Goal: Navigation & Orientation: Find specific page/section

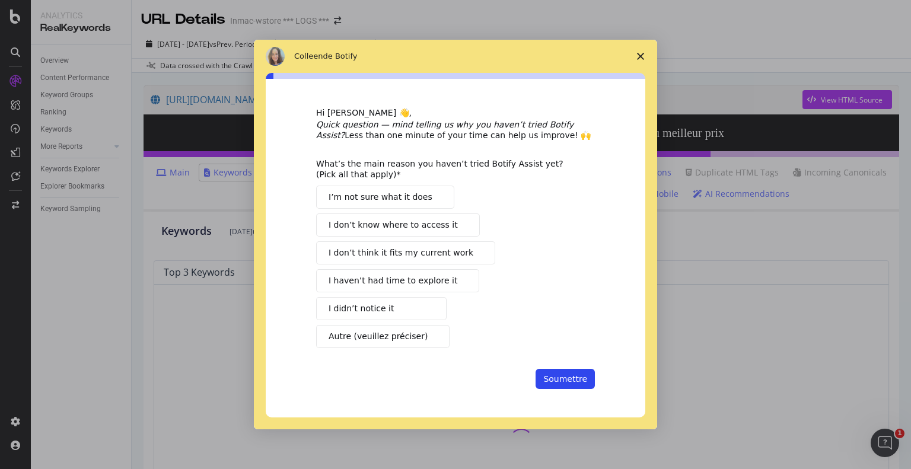
click at [639, 54] on icon "Fermer l'enquête" at bounding box center [640, 56] width 7 height 7
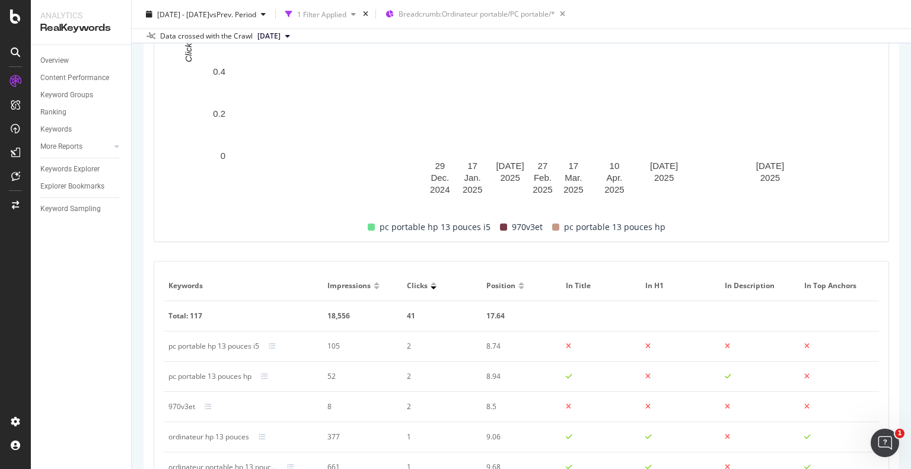
scroll to position [356, 0]
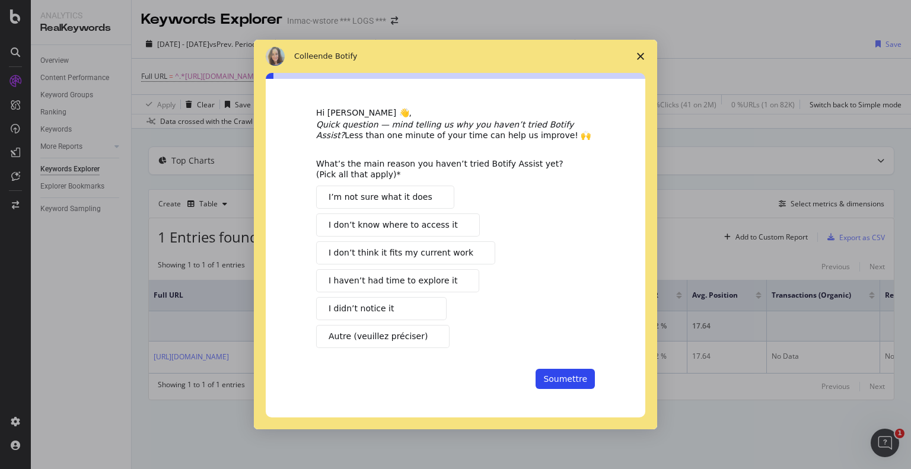
click at [644, 57] on span "Fermer l'enquête" at bounding box center [640, 56] width 33 height 33
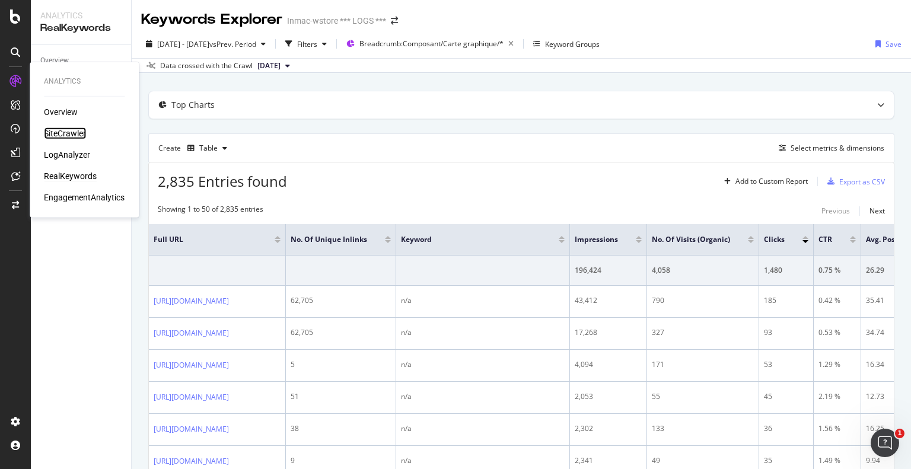
click at [66, 132] on div "SiteCrawler" at bounding box center [65, 133] width 42 height 12
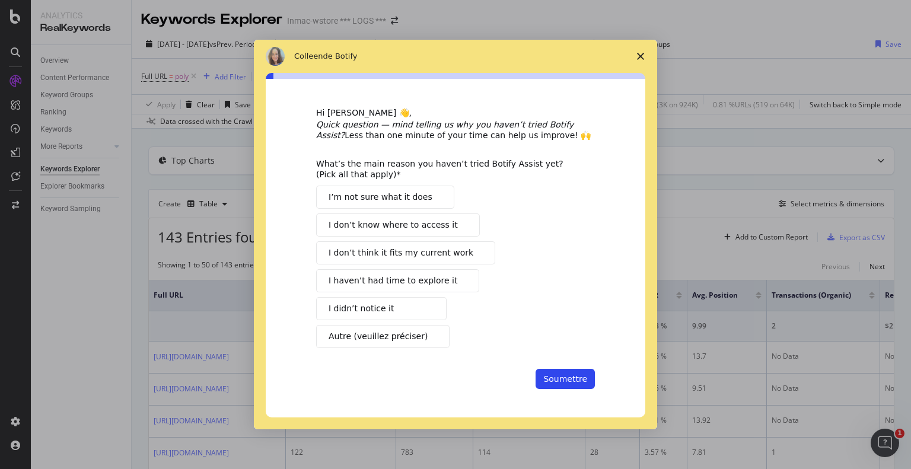
click at [637, 56] on icon "Fermer l'enquête" at bounding box center [640, 56] width 7 height 7
